Goal: Information Seeking & Learning: Check status

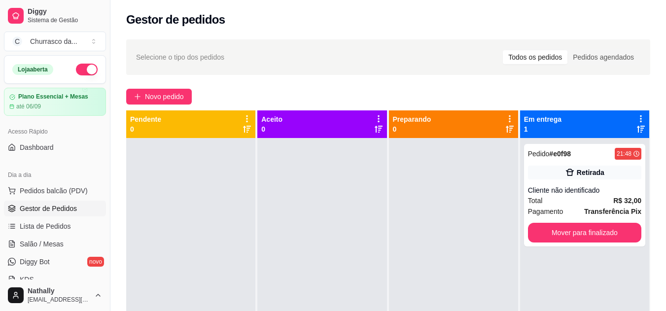
click at [55, 39] on div "Churrasco da ..." at bounding box center [53, 42] width 47 height 10
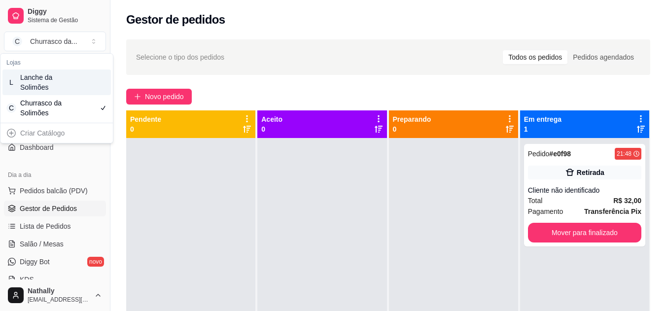
scroll to position [112, 0]
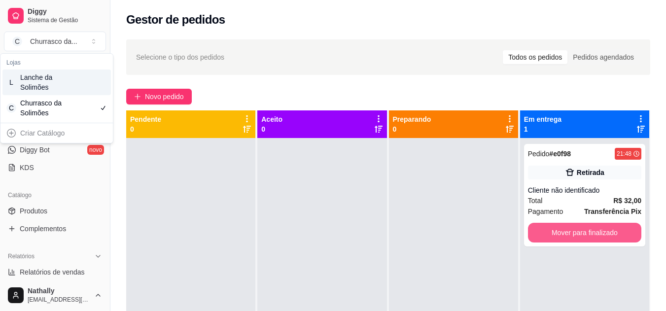
click at [597, 233] on button "Mover para finalizado" at bounding box center [584, 233] width 113 height 20
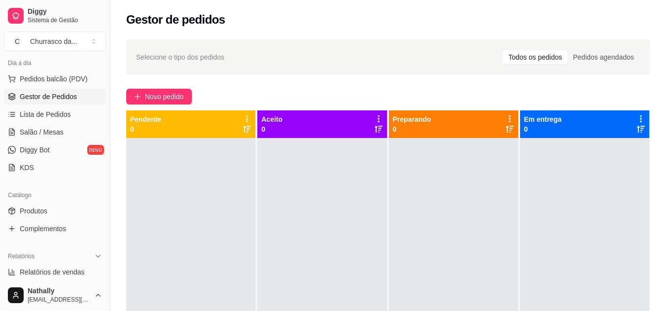
click at [74, 32] on button "C Churrasco da ..." at bounding box center [55, 42] width 102 height 20
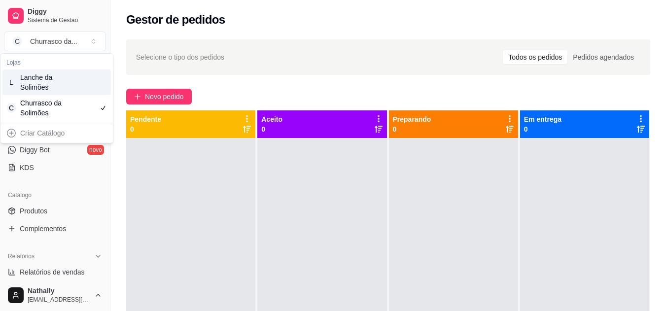
click at [66, 82] on div "L Lanche da Solimões" at bounding box center [56, 83] width 109 height 26
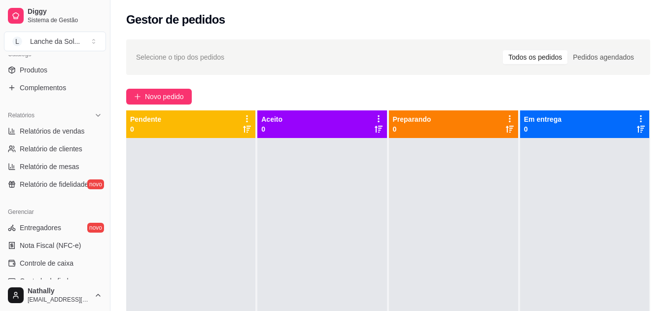
scroll to position [260, 0]
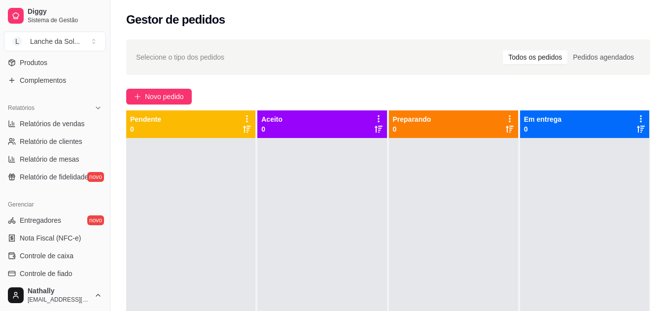
click at [58, 121] on span "Relatórios de vendas" at bounding box center [52, 124] width 65 height 10
select select "ALL"
select select "0"
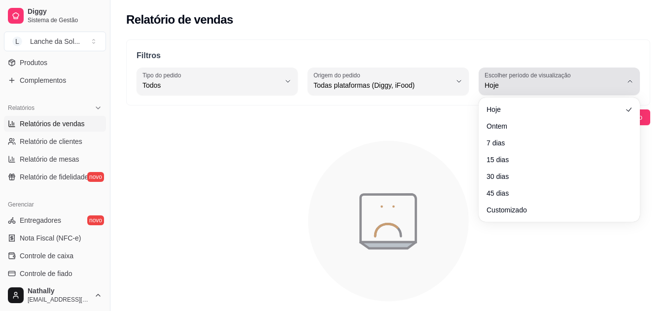
click at [515, 83] on span "Hoje" at bounding box center [554, 85] width 138 height 10
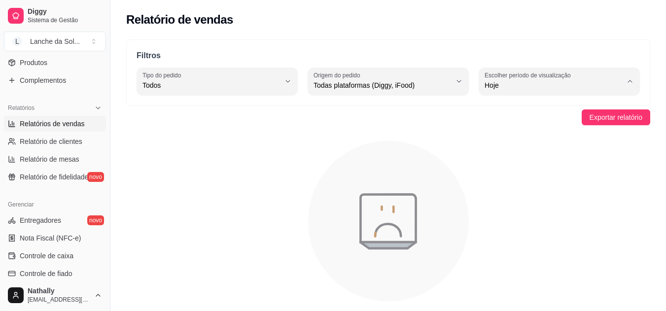
click at [506, 210] on span "Customizado" at bounding box center [555, 205] width 130 height 9
type input "-1"
select select "-1"
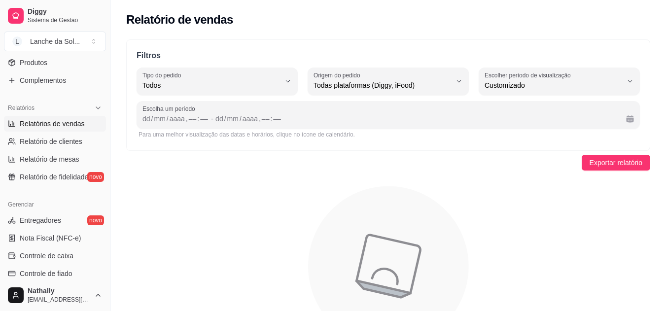
scroll to position [9, 0]
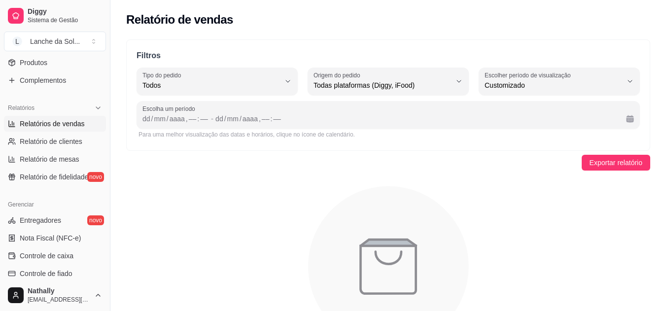
click at [337, 110] on span "Escolha um período" at bounding box center [389, 109] width 492 height 8
click at [626, 115] on button "Calendário" at bounding box center [630, 118] width 15 height 15
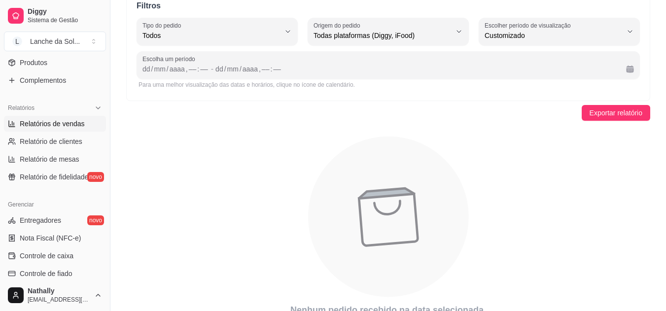
scroll to position [55, 0]
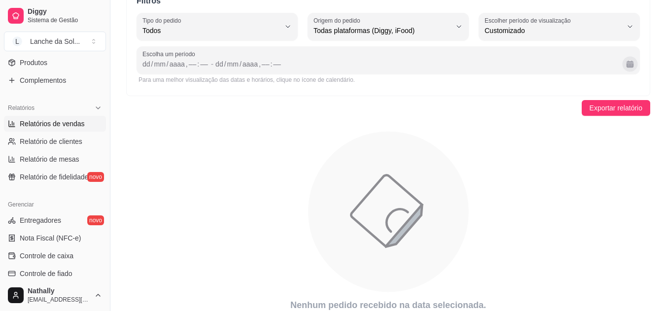
click at [635, 68] on button "Calendário" at bounding box center [630, 63] width 15 height 15
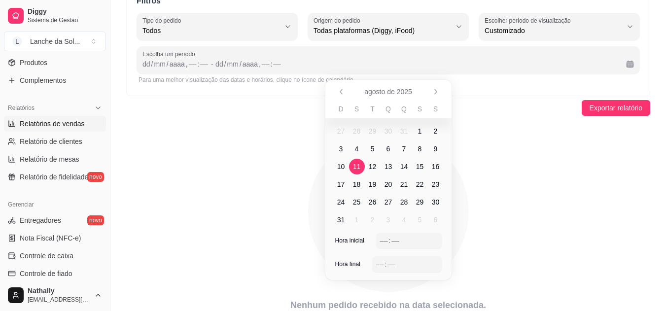
click at [358, 167] on span "11" at bounding box center [357, 167] width 8 height 10
click at [356, 166] on span "11" at bounding box center [357, 167] width 8 height 10
click at [382, 240] on div "––" at bounding box center [384, 241] width 10 height 10
click at [383, 261] on div "––" at bounding box center [380, 264] width 10 height 10
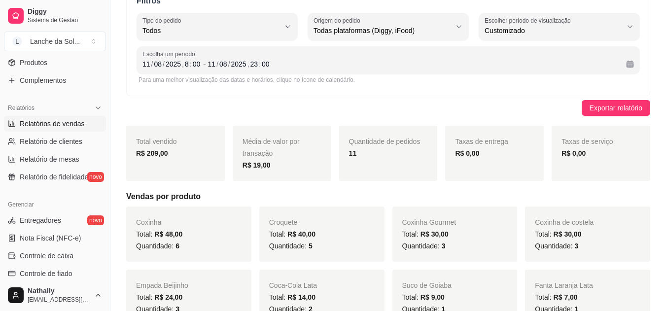
click at [583, 75] on div "Para uma melhor visualização das datas e horários, clique no ícone de calendári…" at bounding box center [389, 80] width 504 height 12
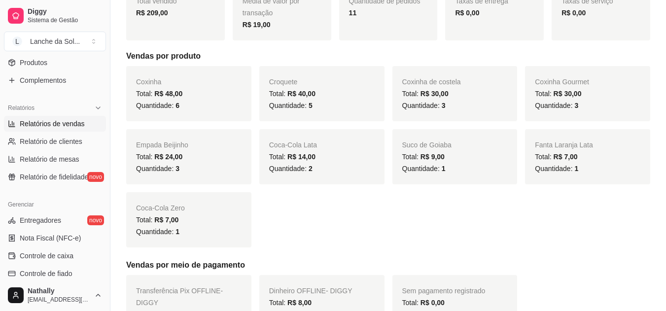
scroll to position [0, 0]
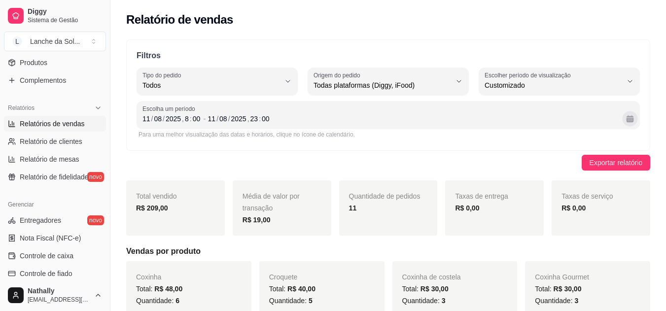
click at [626, 121] on button "Calendário" at bounding box center [630, 118] width 15 height 15
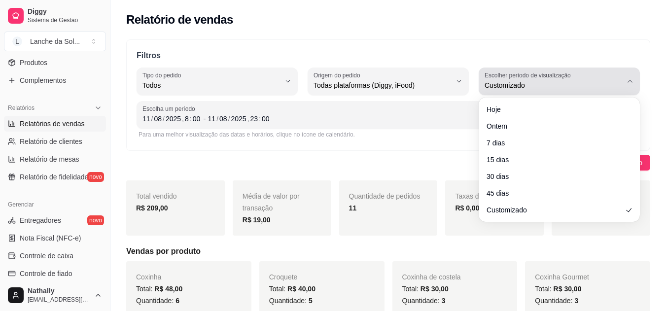
click at [519, 86] on span "Customizado" at bounding box center [554, 85] width 138 height 10
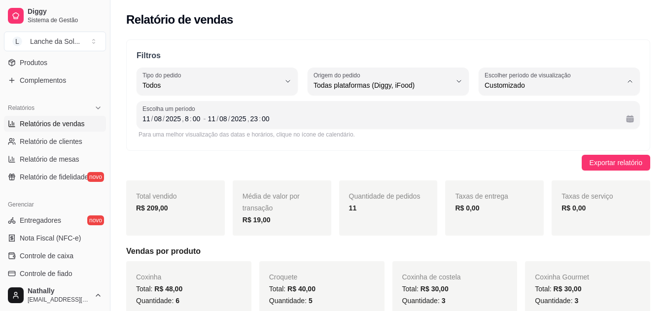
click at [500, 128] on span "Ontem" at bounding box center [555, 124] width 130 height 9
type input "1"
select select "1"
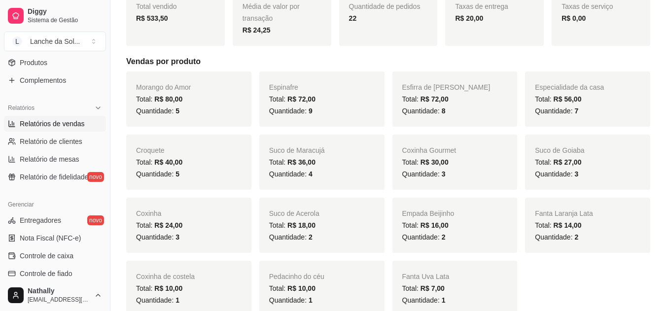
scroll to position [137, 0]
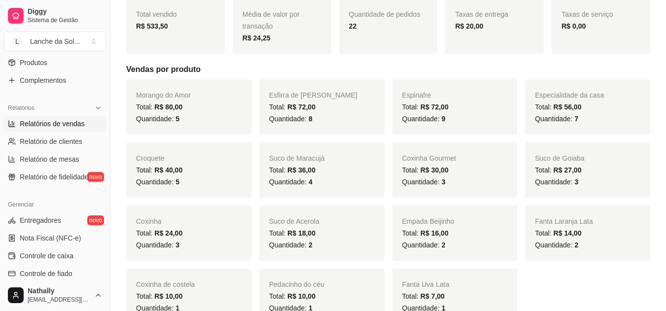
click at [76, 45] on div "Lanche da Sol ..." at bounding box center [55, 42] width 50 height 10
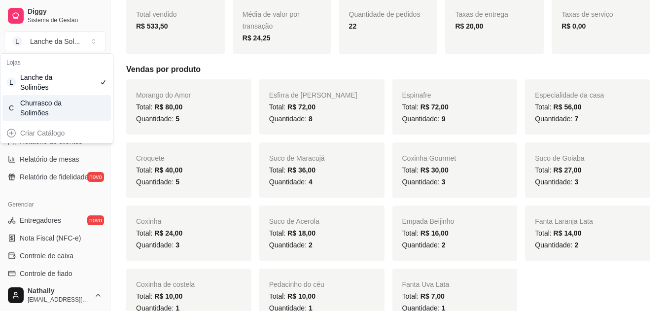
click at [58, 108] on div "Churrasco da Solimões" at bounding box center [42, 108] width 44 height 20
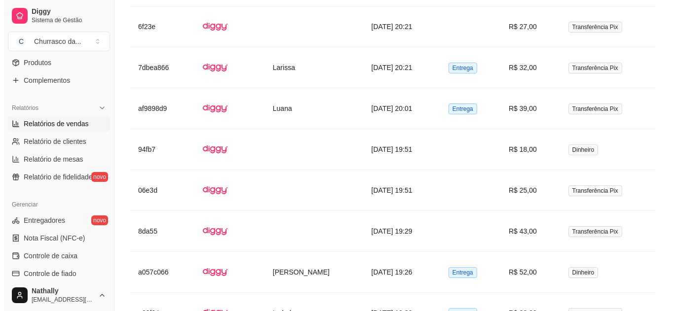
scroll to position [614, 0]
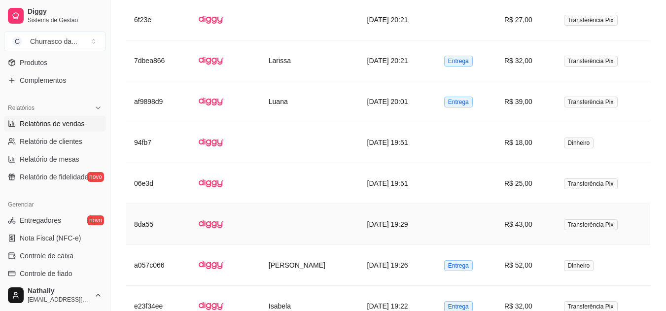
click at [536, 222] on td "R$ 43,00" at bounding box center [527, 224] width 60 height 41
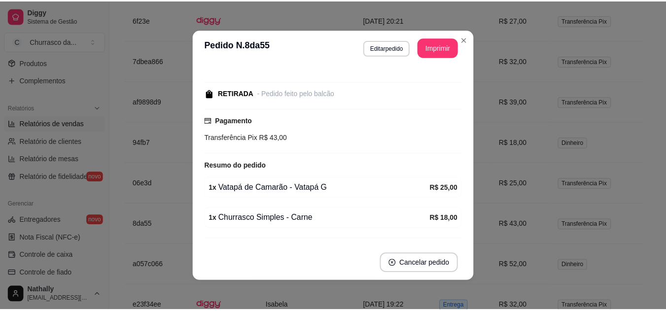
scroll to position [82, 0]
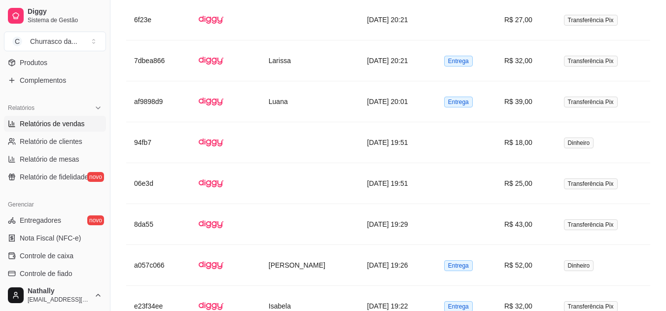
drag, startPoint x: 664, startPoint y: 203, endPoint x: 673, endPoint y: 210, distance: 11.4
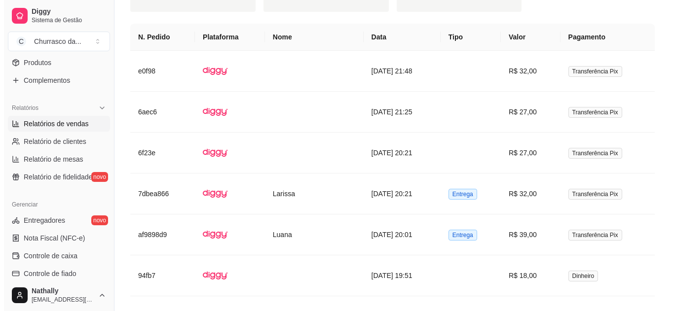
scroll to position [474, 0]
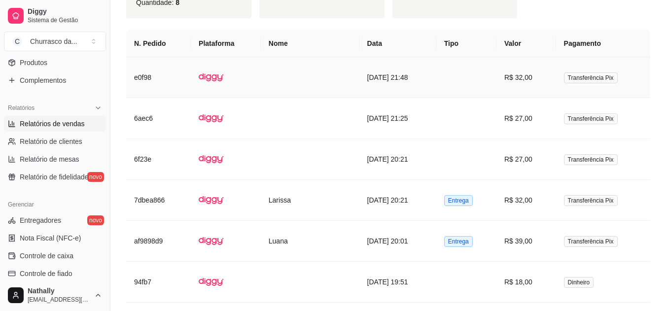
click at [476, 77] on td at bounding box center [467, 77] width 60 height 41
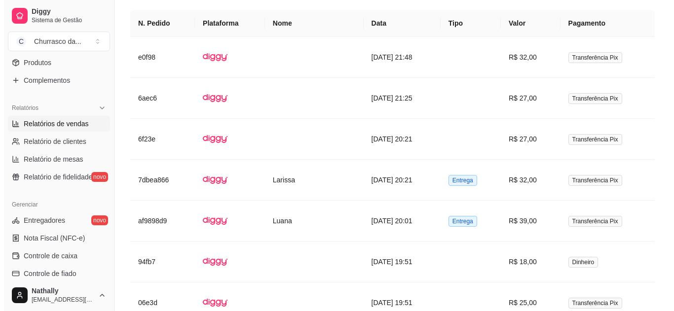
scroll to position [503, 0]
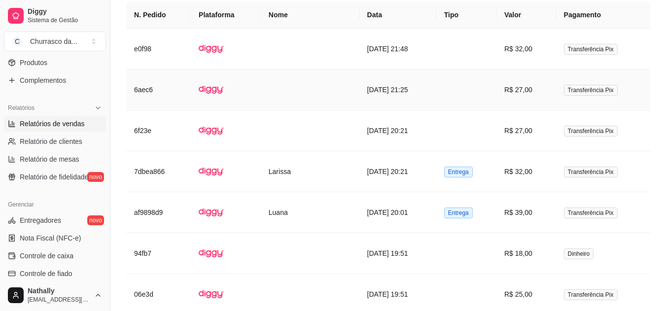
click at [426, 71] on td "[DATE] 21:25" at bounding box center [398, 90] width 77 height 41
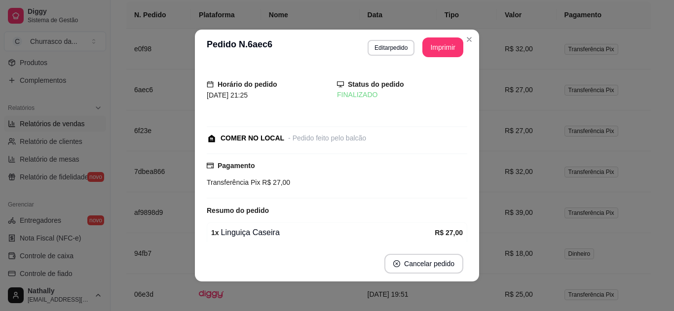
scroll to position [107, 0]
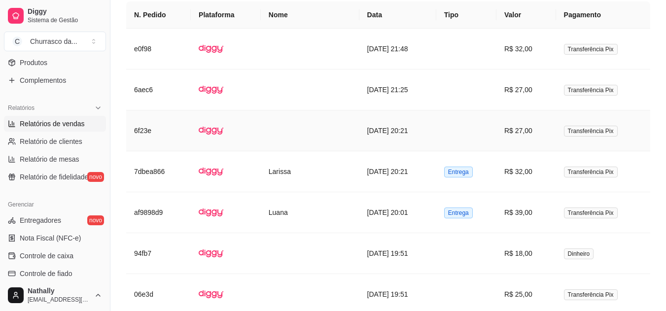
click at [536, 122] on td "R$ 27,00" at bounding box center [527, 130] width 60 height 41
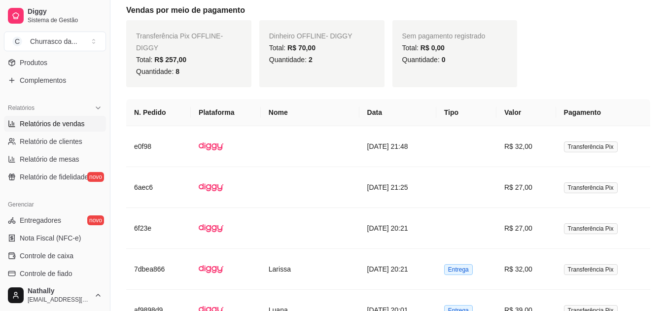
scroll to position [380, 0]
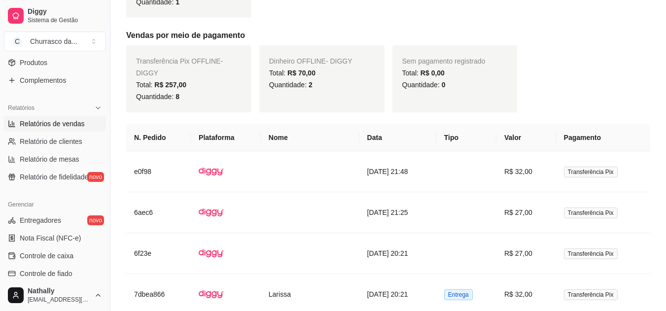
drag, startPoint x: 665, startPoint y: 144, endPoint x: 670, endPoint y: 136, distance: 9.7
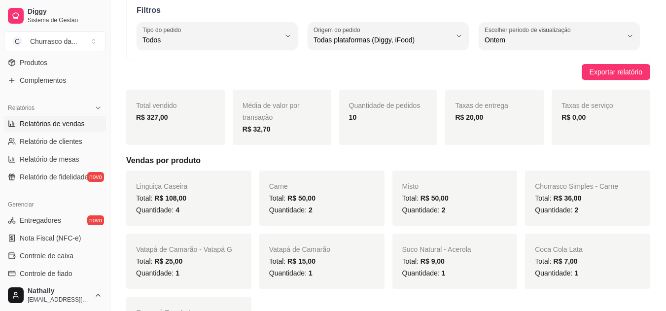
scroll to position [0, 0]
